Goal: Transaction & Acquisition: Obtain resource

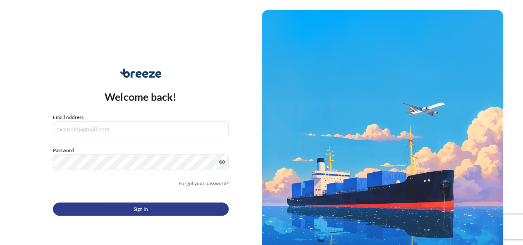
type input "[PERSON_NAME][EMAIL_ADDRESS][PERSON_NAME][DOMAIN_NAME]"
click at [153, 211] on button "Sign In" at bounding box center [141, 209] width 176 height 13
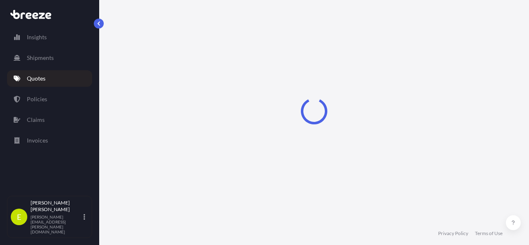
select select "Sea"
select select "1"
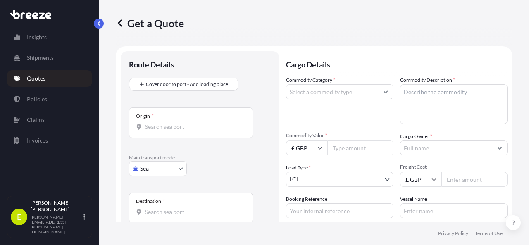
scroll to position [13, 0]
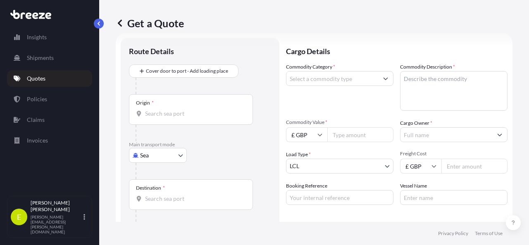
click at [52, 77] on link "Quotes" at bounding box center [49, 78] width 85 height 17
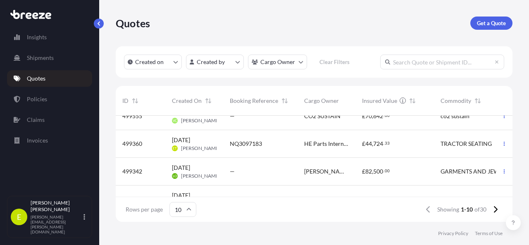
scroll to position [70, 0]
click at [187, 145] on span "[PERSON_NAME]" at bounding box center [200, 147] width 39 height 7
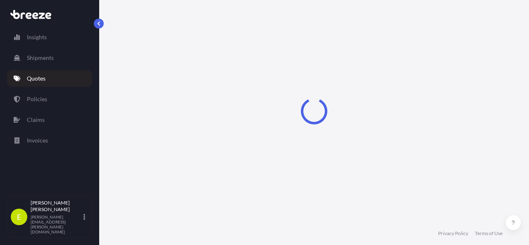
scroll to position [281, 0]
select select "Road"
select select "Sea"
select select "2"
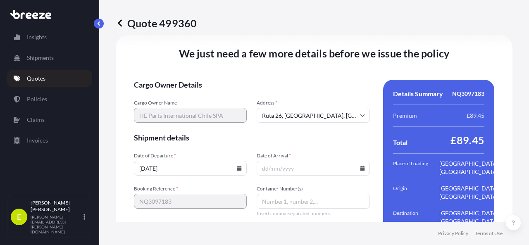
scroll to position [1143, 0]
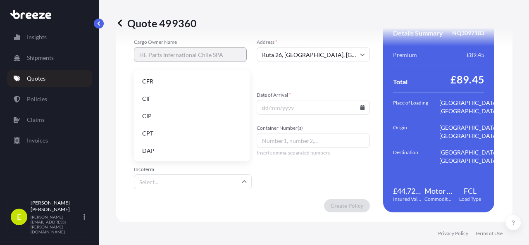
click at [236, 177] on input "Incoterm" at bounding box center [193, 182] width 118 height 15
click at [204, 103] on li "CIF" at bounding box center [191, 99] width 109 height 16
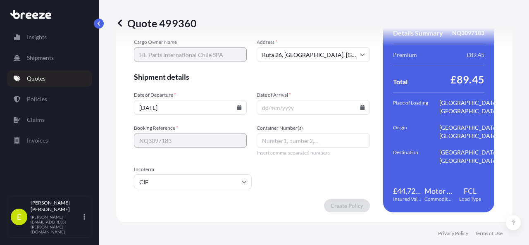
click at [201, 108] on input "[DATE]" at bounding box center [190, 107] width 113 height 15
click at [237, 108] on icon at bounding box center [239, 107] width 5 height 5
click at [239, 108] on input "[DATE]" at bounding box center [190, 107] width 113 height 15
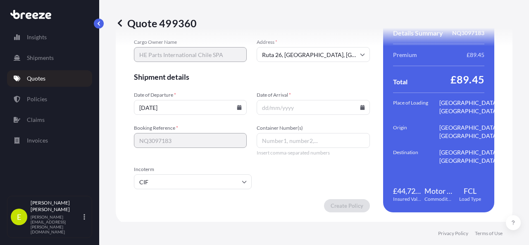
click at [239, 107] on icon at bounding box center [239, 107] width 5 height 5
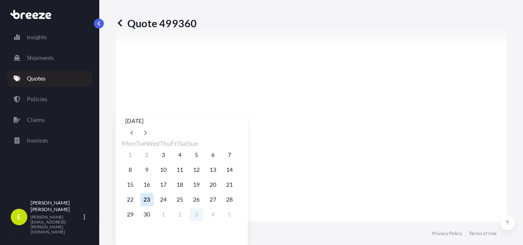
click at [203, 221] on button "3" at bounding box center [196, 214] width 13 height 13
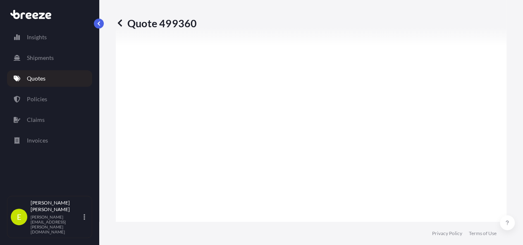
type input "[DATE]"
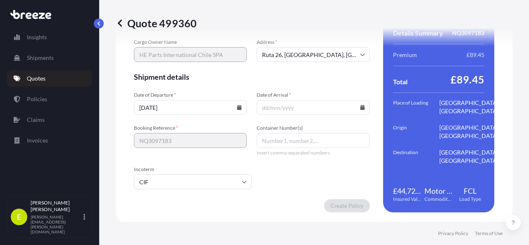
click at [360, 105] on icon at bounding box center [362, 107] width 5 height 5
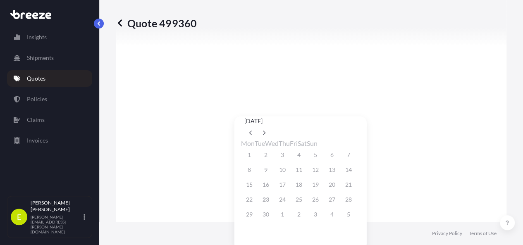
click at [266, 131] on icon at bounding box center [264, 133] width 2 height 5
click at [266, 130] on icon at bounding box center [264, 132] width 3 height 5
click at [322, 192] on button "14" at bounding box center [315, 184] width 13 height 13
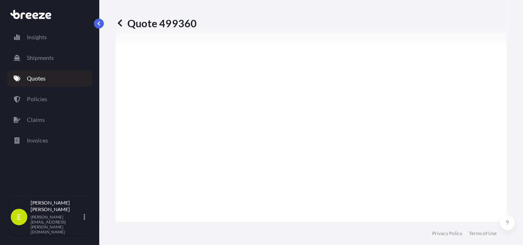
type input "[DATE]"
click at [317, 188] on button "14" at bounding box center [312, 184] width 10 height 7
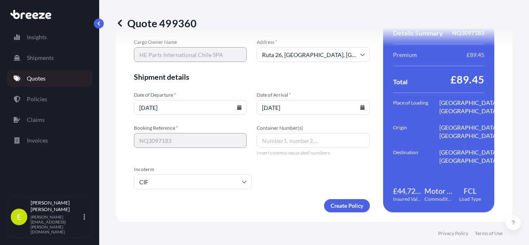
click at [273, 138] on input "Container Number(s)" at bounding box center [313, 140] width 113 height 15
paste input "NE3556248"
type input "NE3556248"
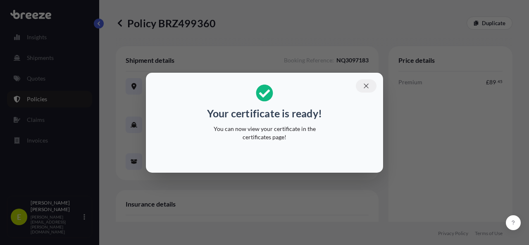
click at [364, 85] on icon "button" at bounding box center [366, 85] width 7 height 7
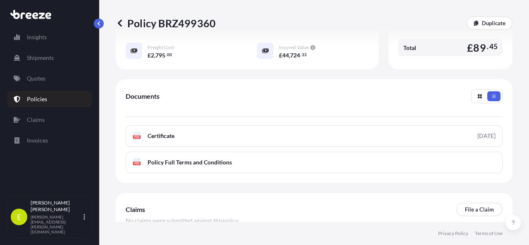
scroll to position [247, 0]
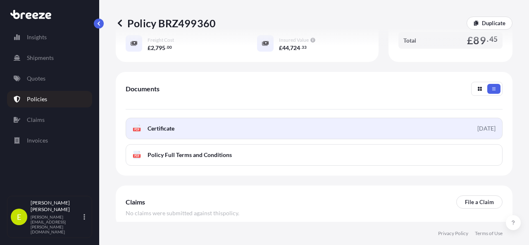
click at [159, 139] on link "PDF Certificate [DATE]" at bounding box center [314, 129] width 377 height 22
